Goal: Information Seeking & Learning: Learn about a topic

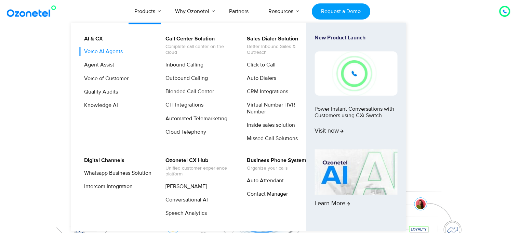
click at [107, 51] on link "Voice AI Agents" at bounding box center [102, 51] width 44 height 9
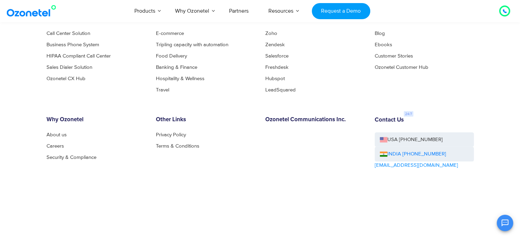
scroll to position [1485, 0]
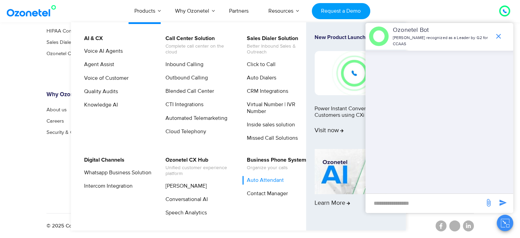
click at [259, 179] on link "Auto Attendant" at bounding box center [263, 180] width 42 height 9
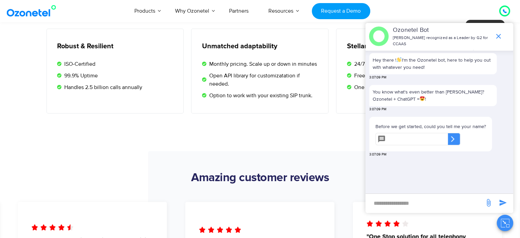
scroll to position [1402, 0]
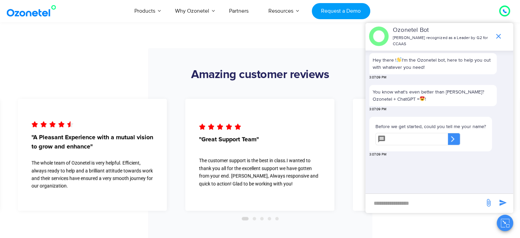
click at [408, 201] on input "new-msg-input" at bounding box center [425, 203] width 112 height 12
click at [414, 141] on input "text" at bounding box center [418, 139] width 60 height 12
type input "*******"
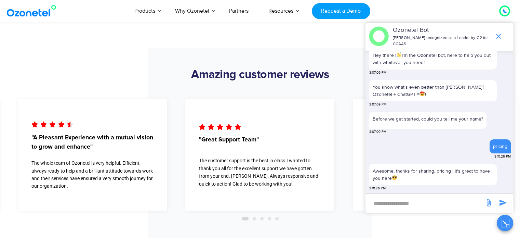
scroll to position [60, 0]
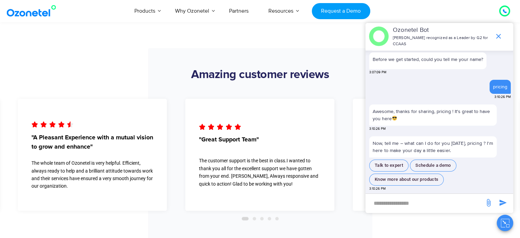
click at [425, 202] on input "new-msg-input" at bounding box center [425, 203] width 112 height 12
type input "**********"
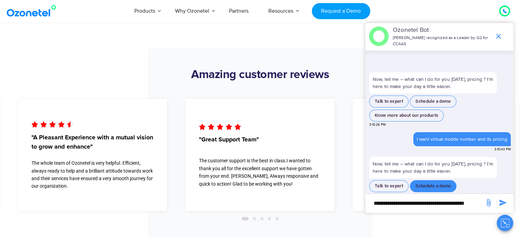
scroll to position [136, 0]
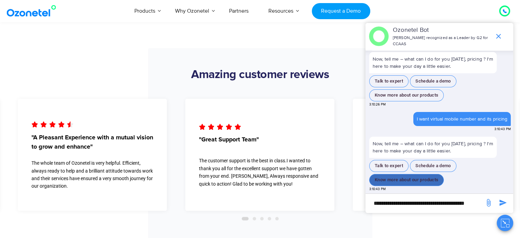
click at [421, 179] on button "Know more about our products" at bounding box center [406, 180] width 75 height 12
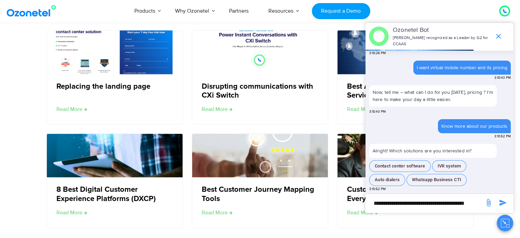
scroll to position [1983, 0]
